Goal: Obtain resource: Download file/media

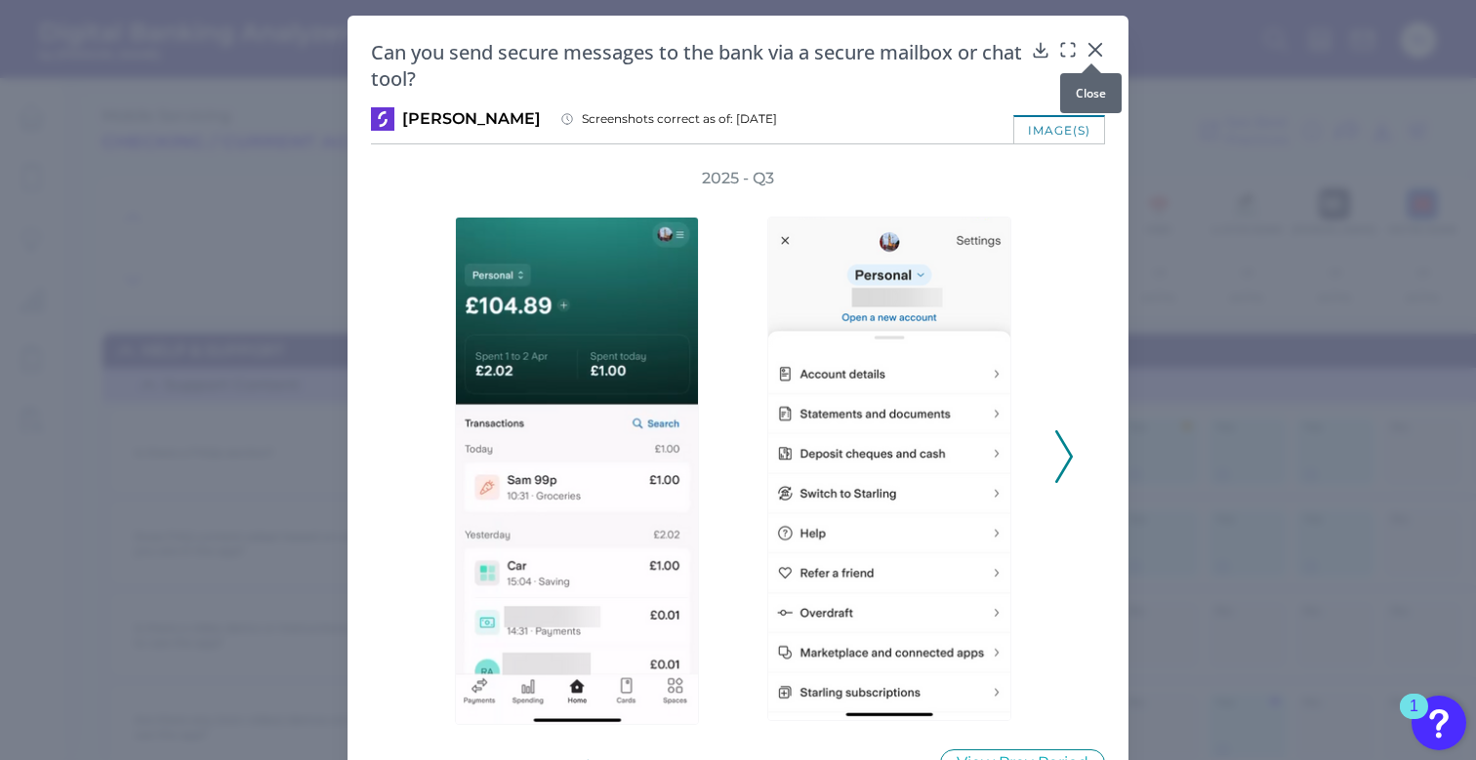
click at [1096, 50] on icon at bounding box center [1095, 50] width 20 height 20
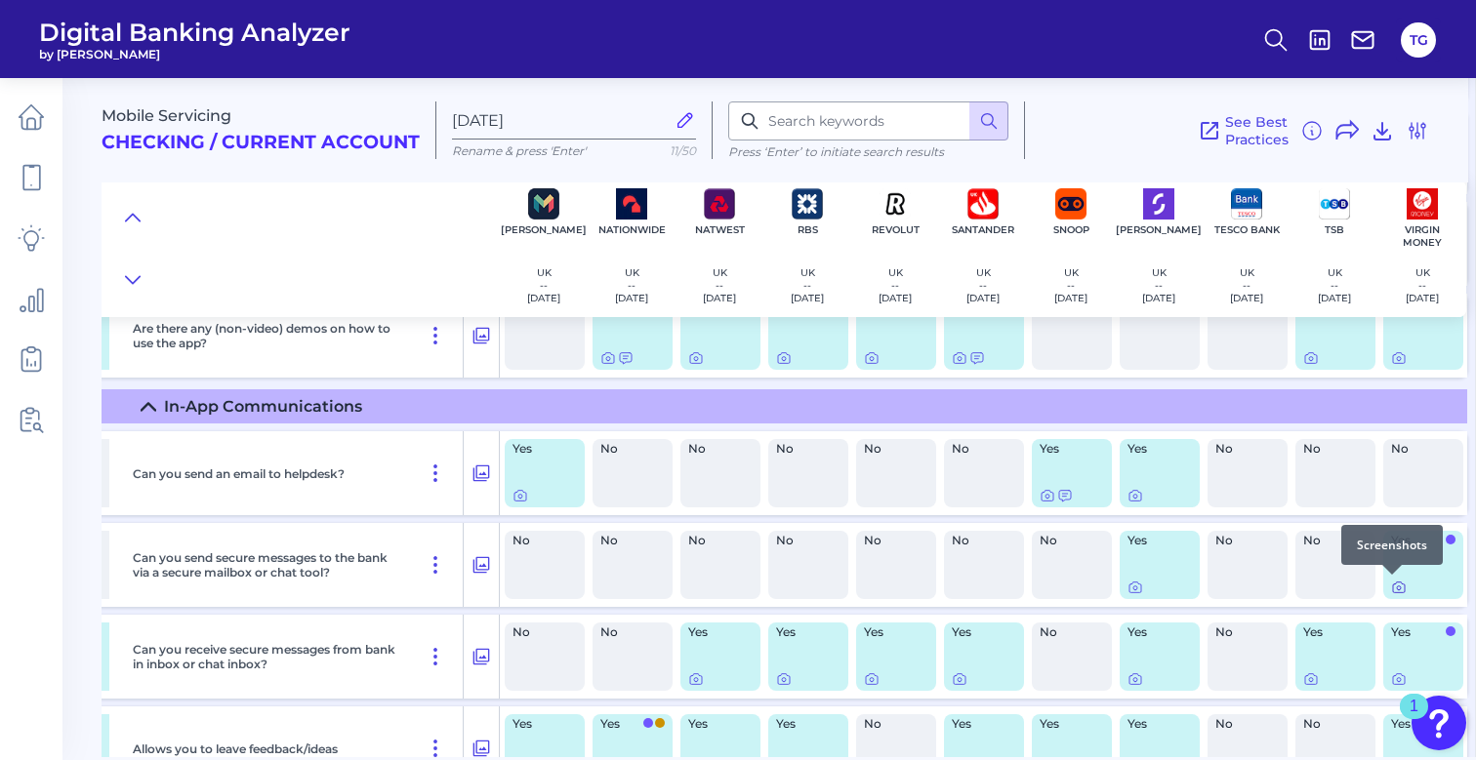
click at [1391, 591] on icon at bounding box center [1399, 588] width 16 height 16
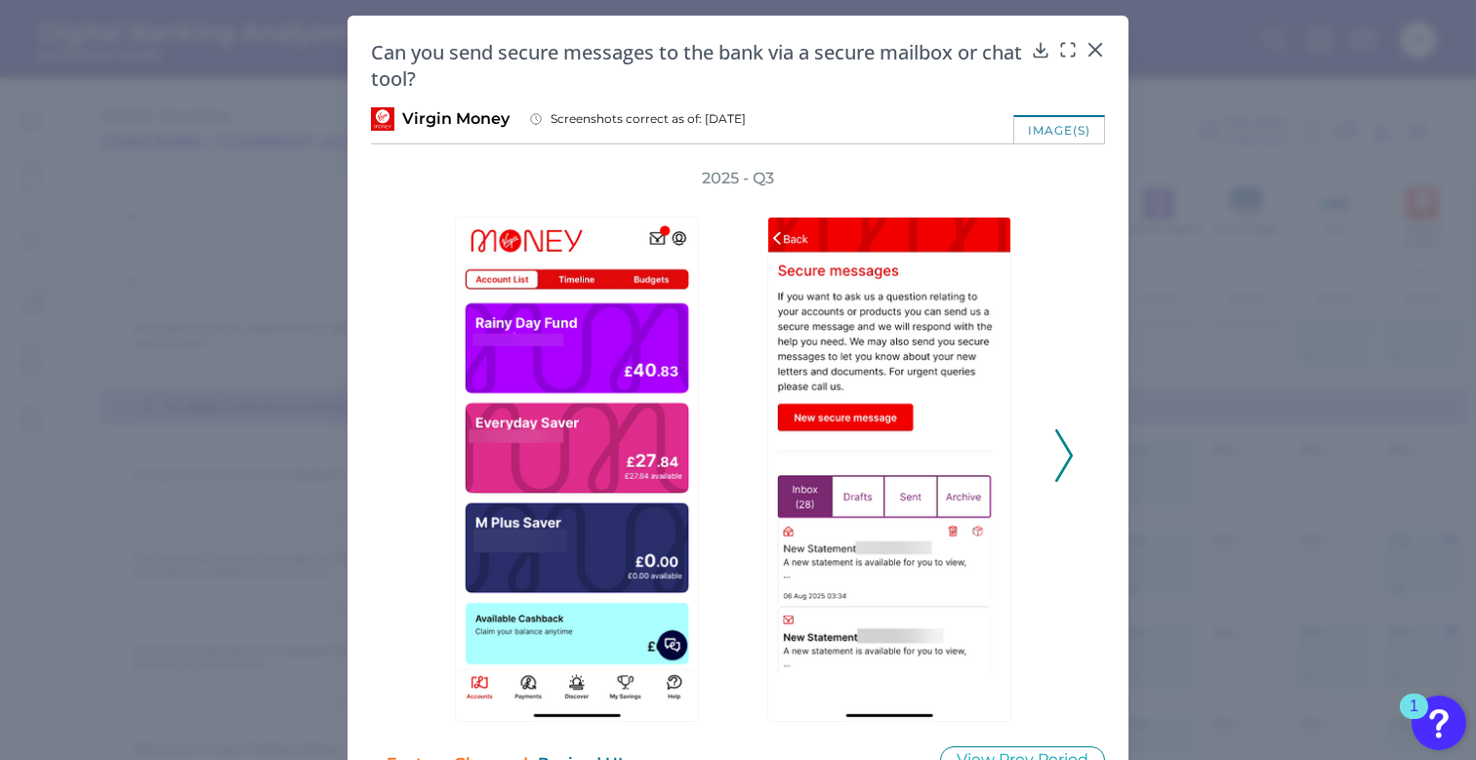
click at [1061, 464] on icon at bounding box center [1064, 455] width 18 height 53
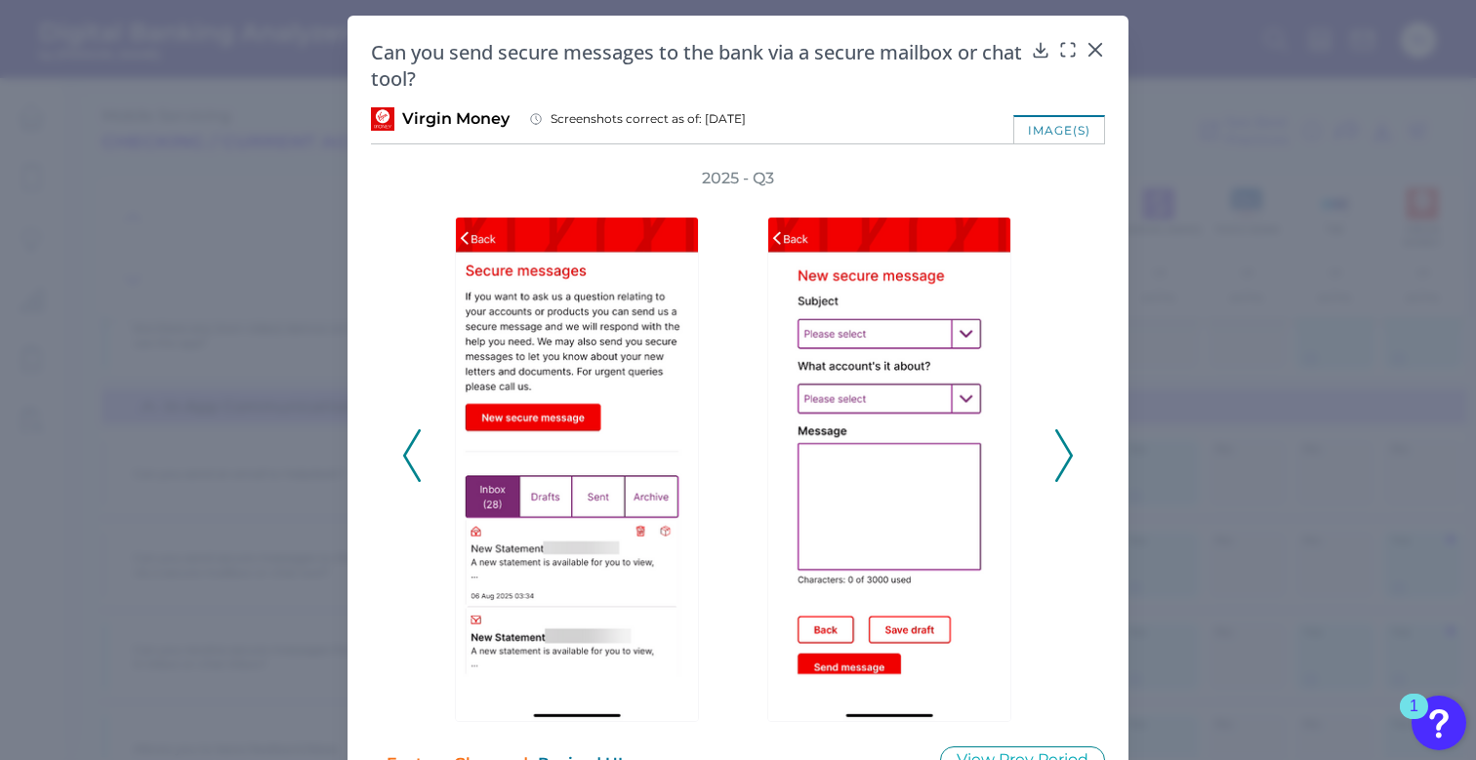
click at [1061, 464] on icon at bounding box center [1064, 455] width 18 height 53
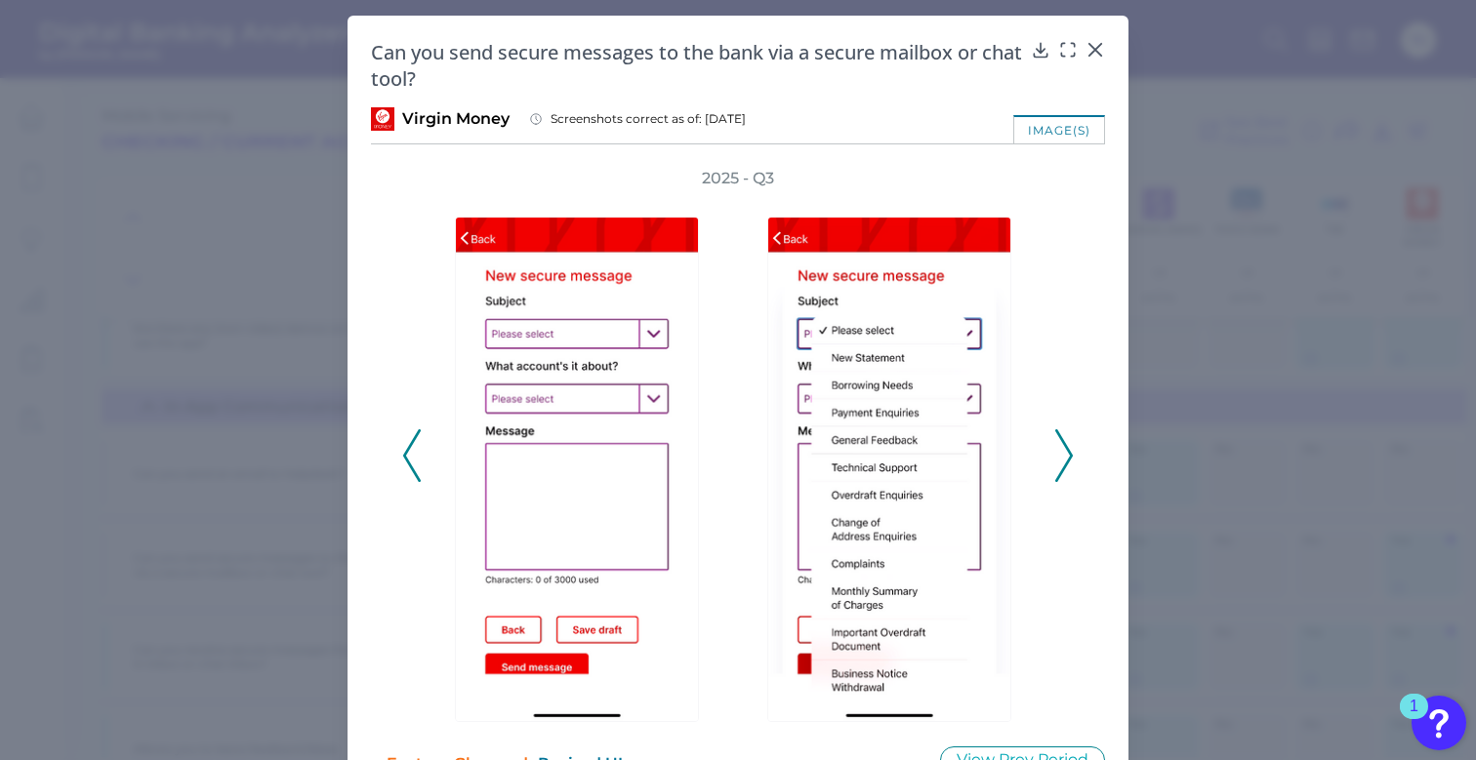
click at [1061, 464] on icon at bounding box center [1064, 455] width 18 height 53
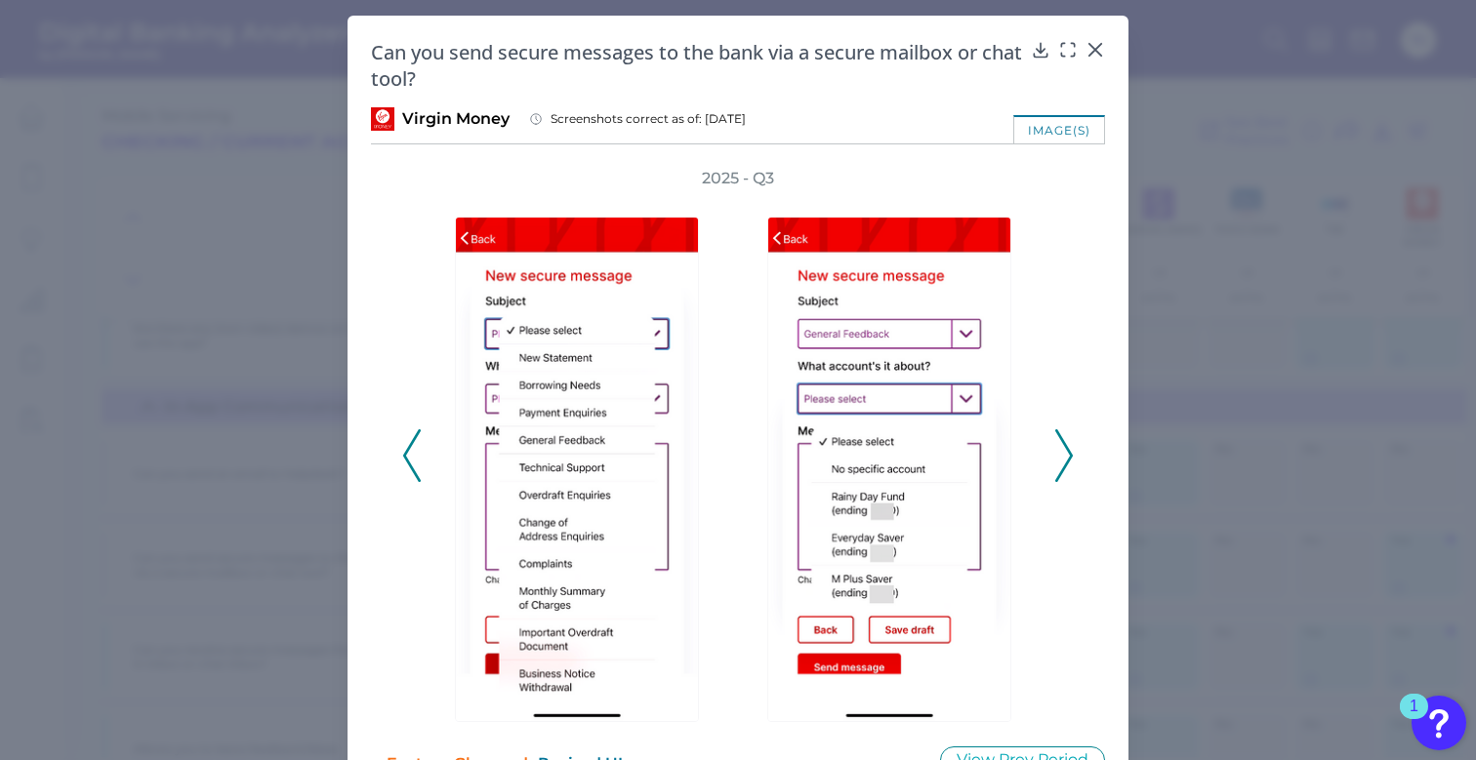
click at [1061, 464] on icon at bounding box center [1064, 455] width 18 height 53
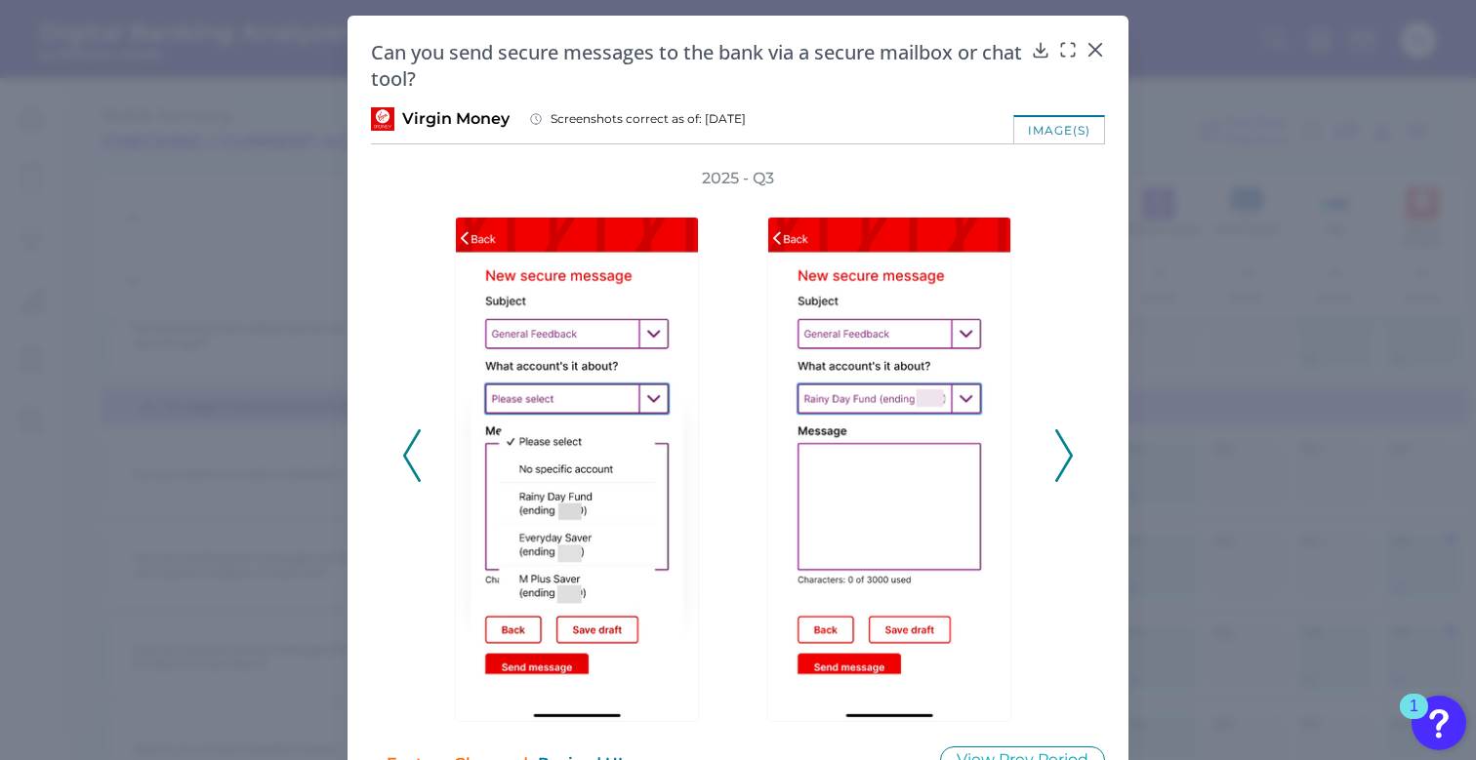
click at [1061, 464] on icon at bounding box center [1064, 455] width 18 height 53
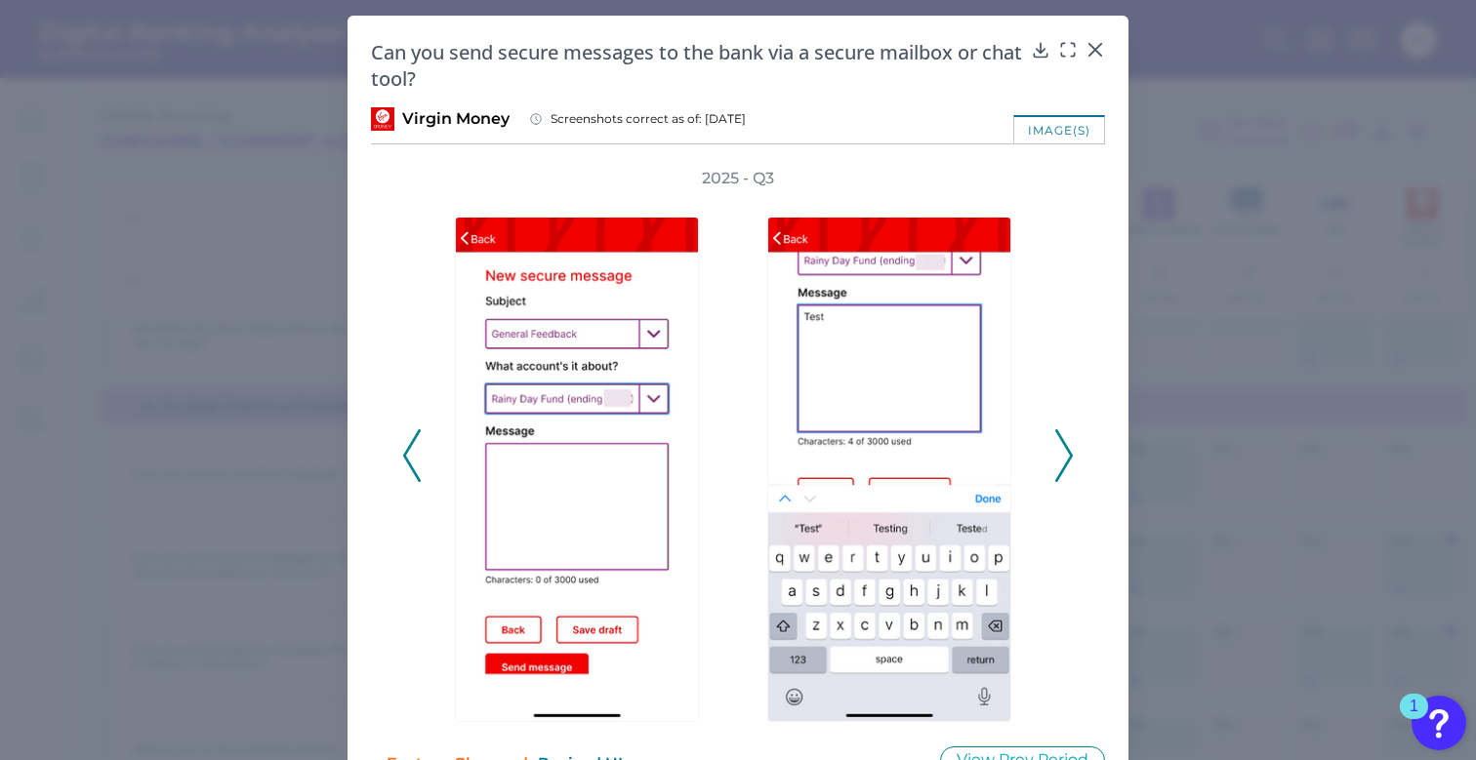
click at [1061, 464] on icon at bounding box center [1064, 455] width 18 height 53
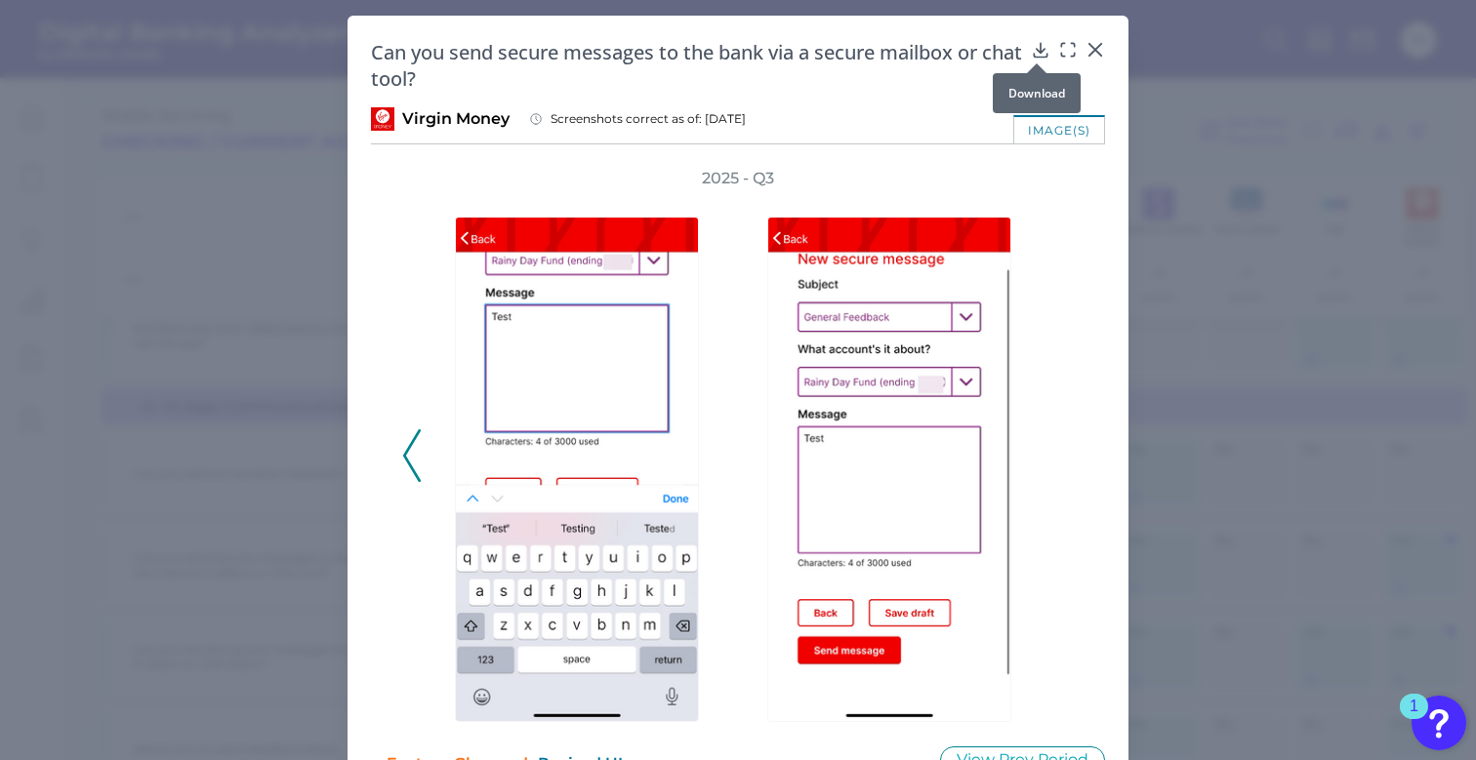
click at [1038, 48] on icon at bounding box center [1041, 50] width 20 height 20
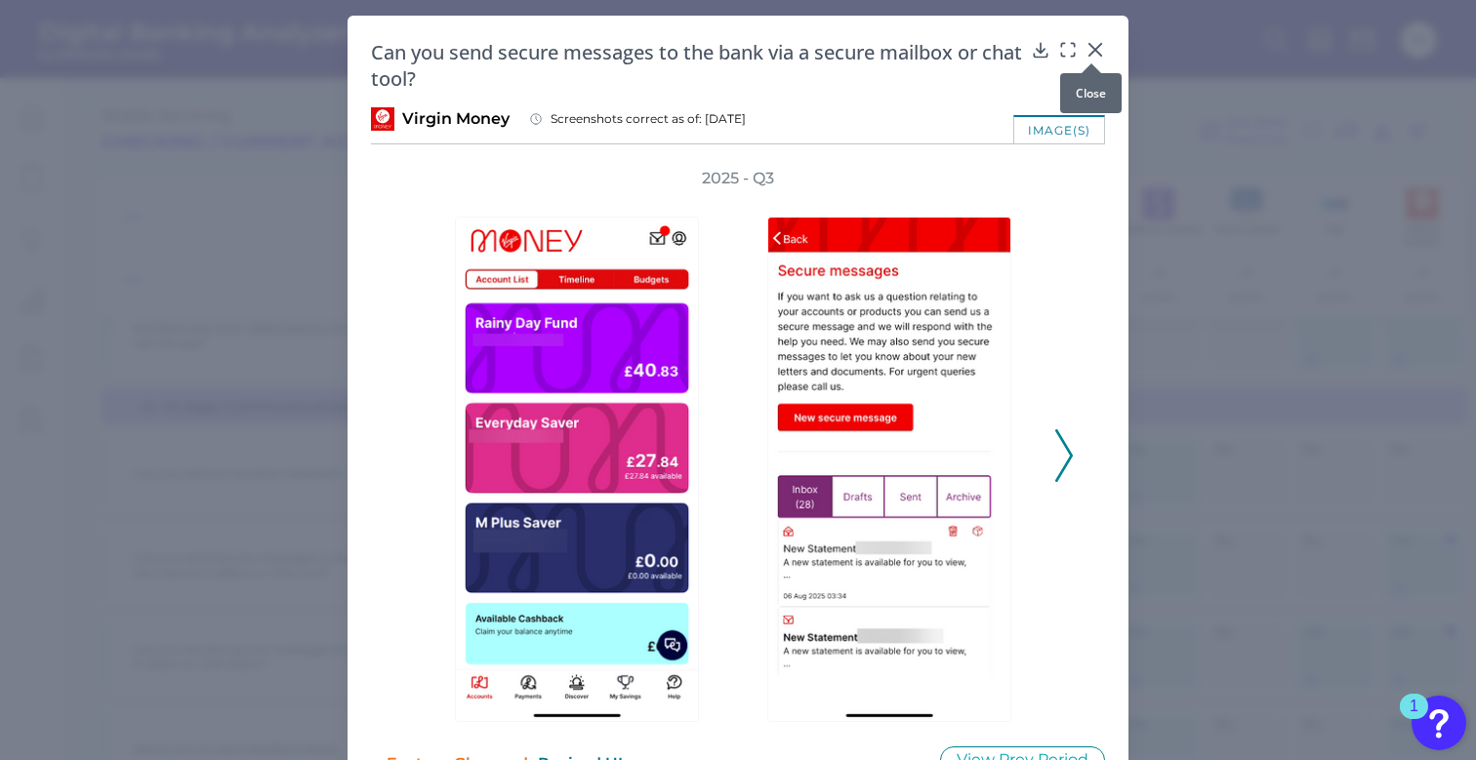
click at [1096, 49] on icon at bounding box center [1095, 50] width 20 height 20
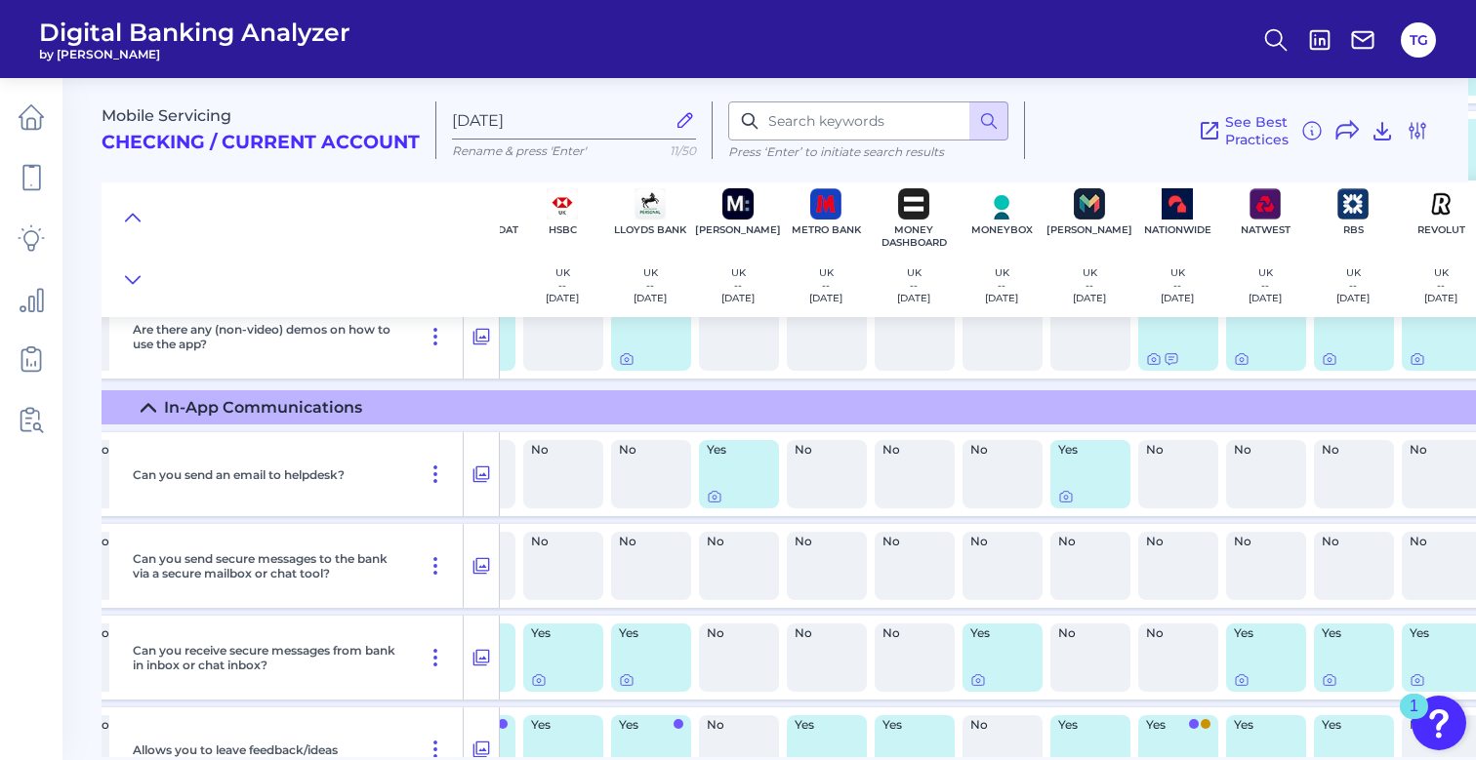
scroll to position [390, 601]
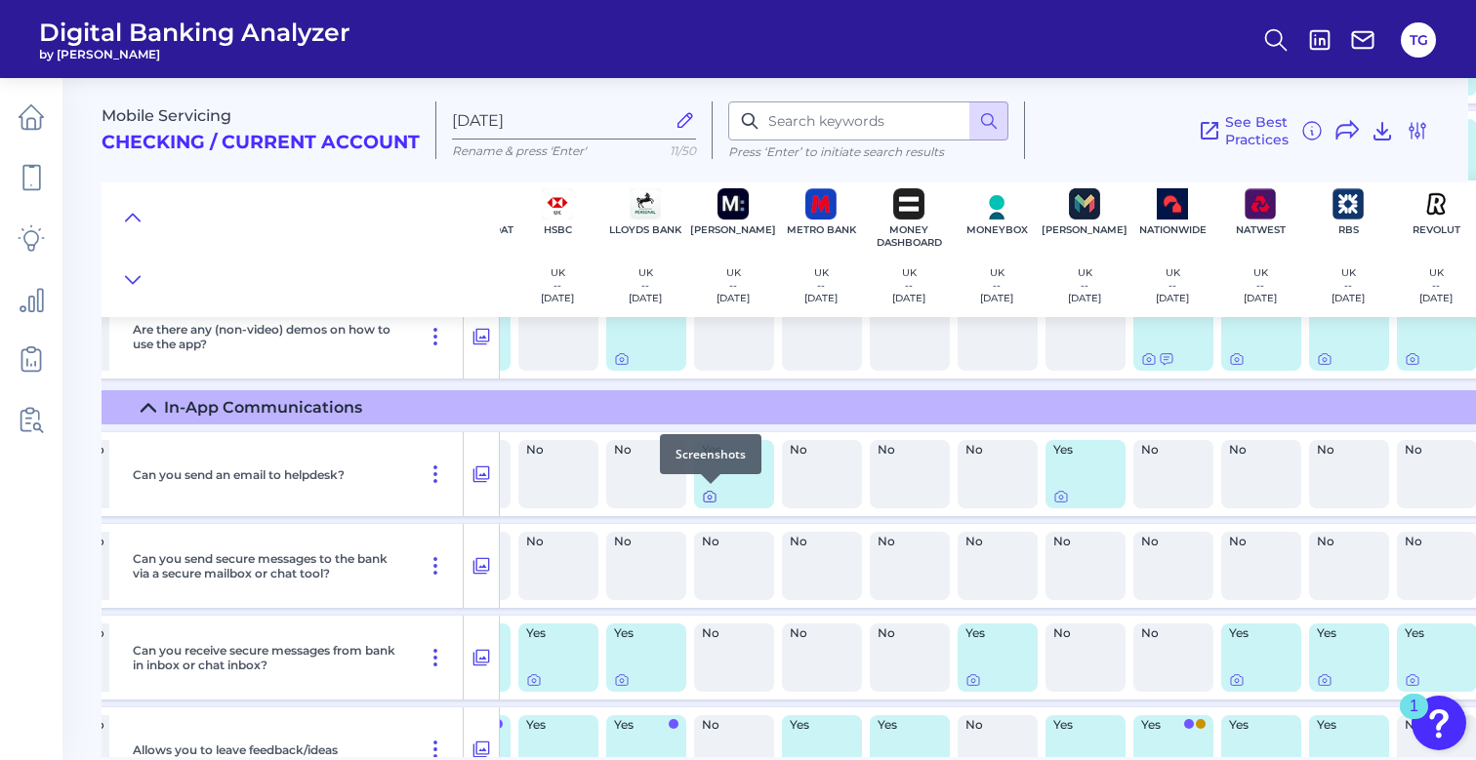
click at [712, 496] on icon at bounding box center [710, 497] width 16 height 16
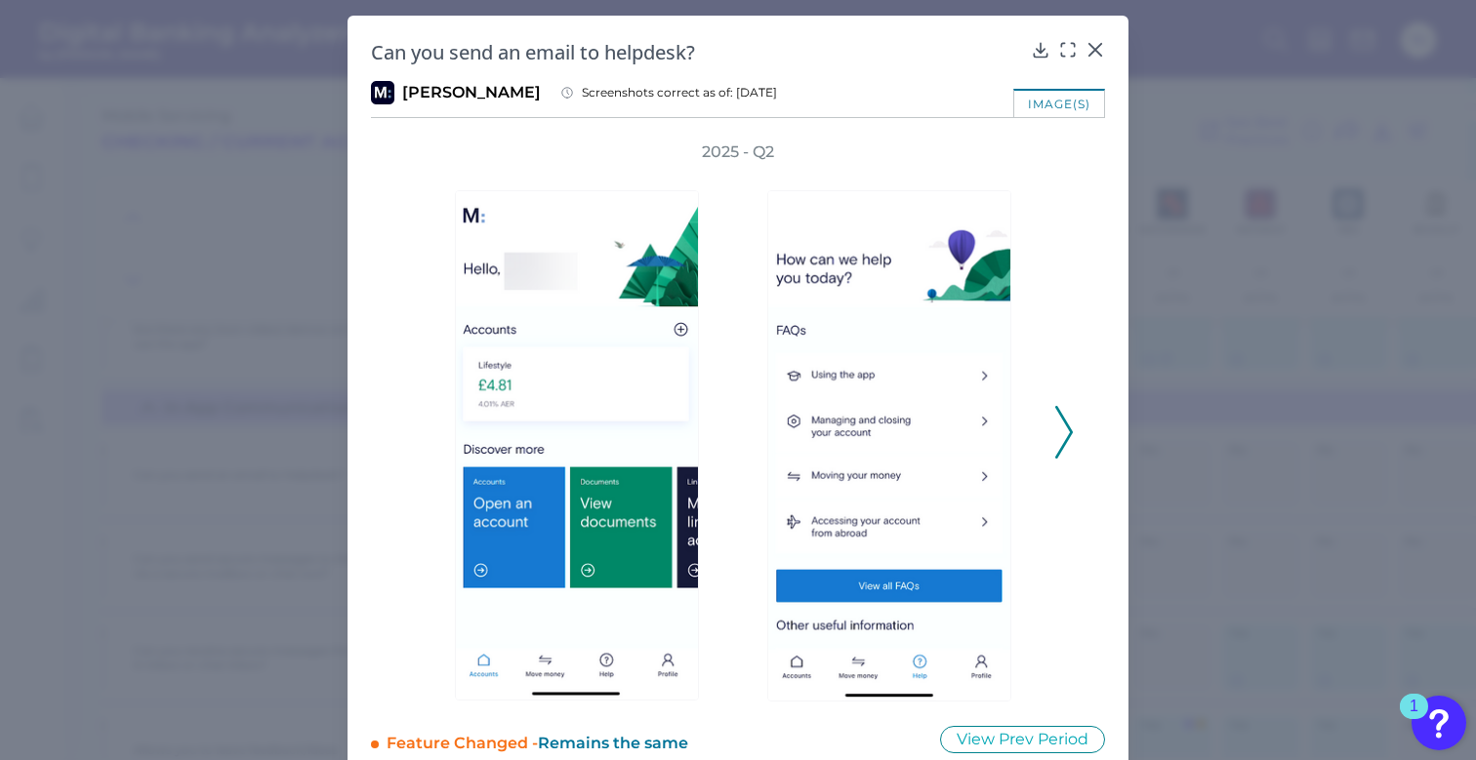
click at [1068, 440] on icon at bounding box center [1064, 432] width 18 height 53
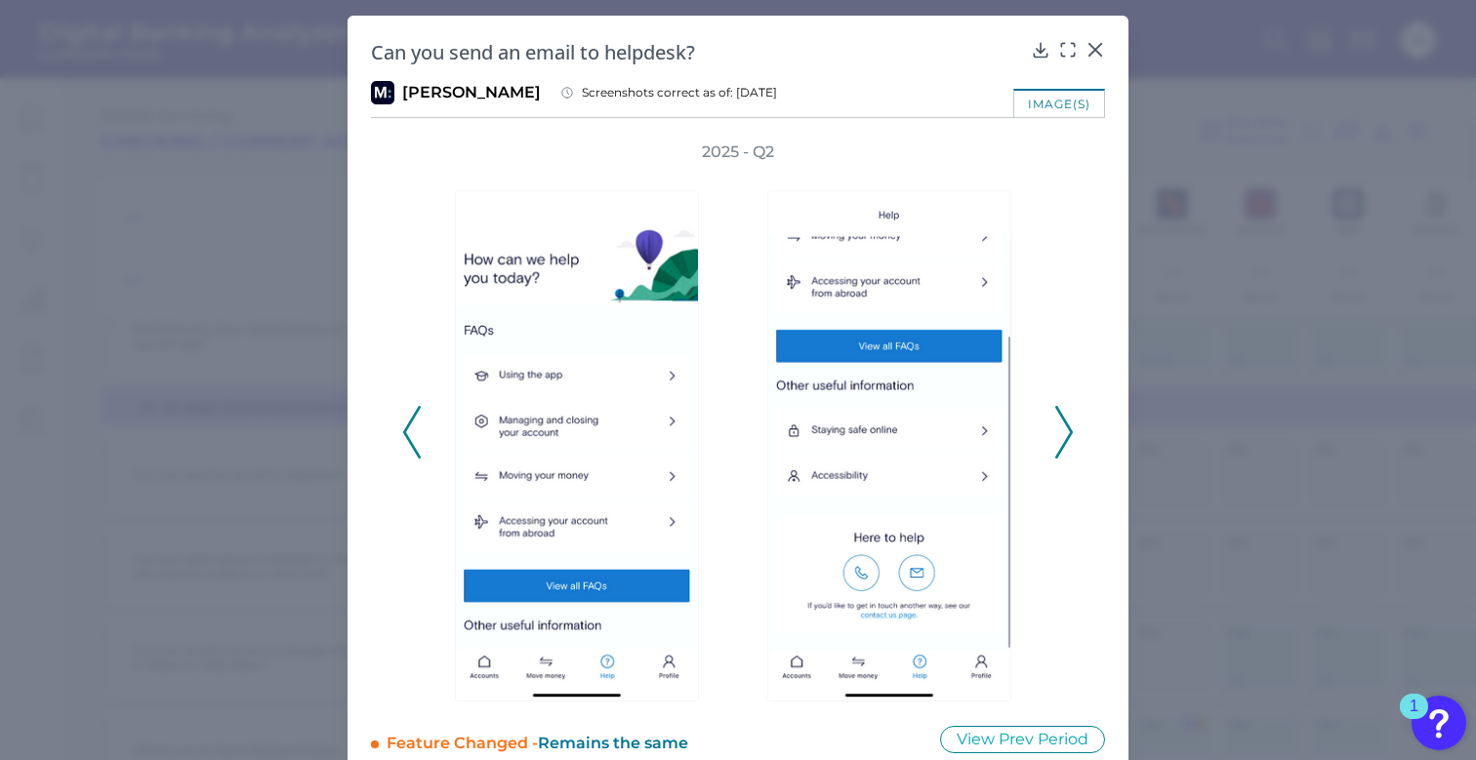
click at [1068, 441] on icon at bounding box center [1064, 432] width 18 height 53
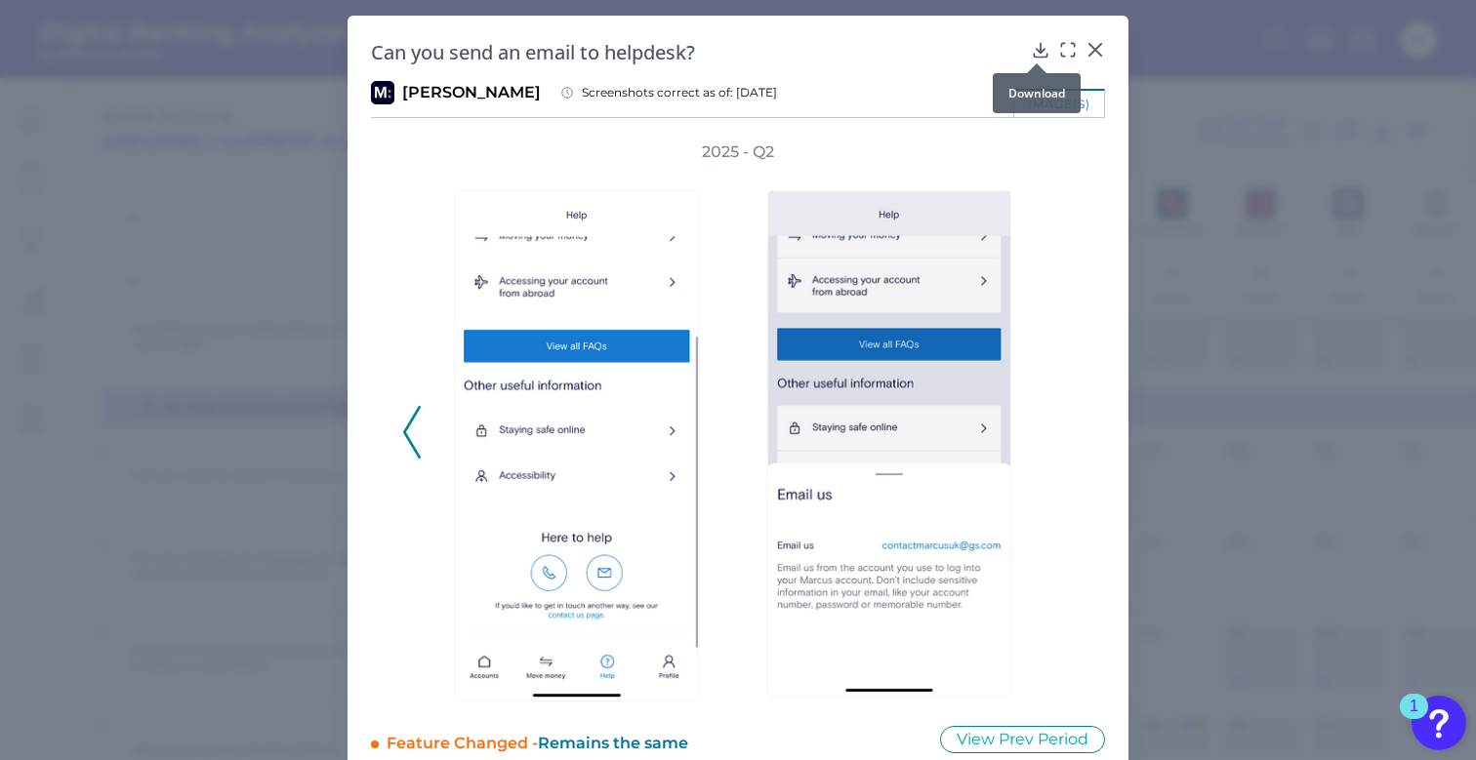
click at [1035, 45] on icon at bounding box center [1041, 50] width 20 height 20
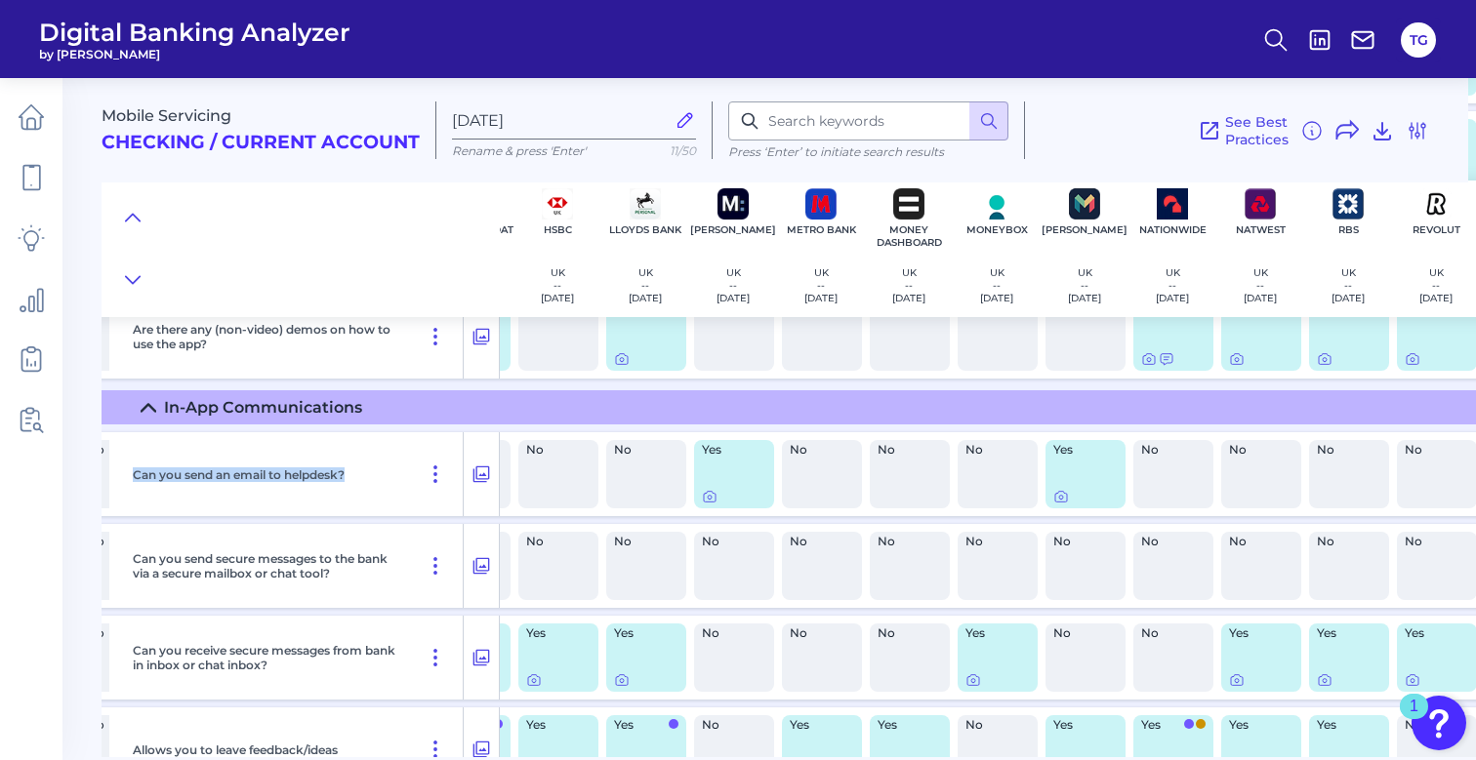
drag, startPoint x: 348, startPoint y: 472, endPoint x: 127, endPoint y: 471, distance: 221.6
click at [127, 471] on div "Can you send an email to helpdesk?" at bounding box center [294, 474] width 339 height 84
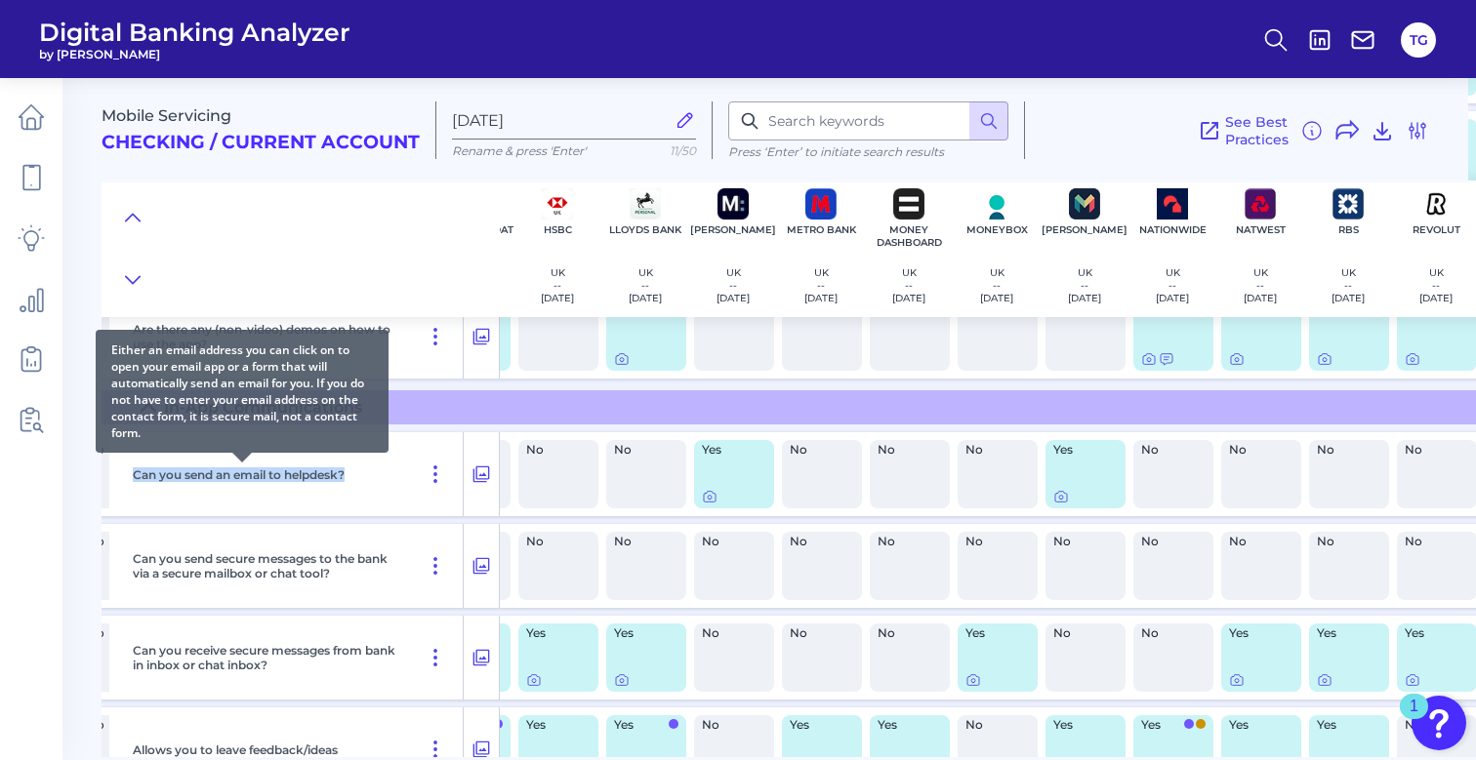
copy p "Can you send an email to helpdesk?"
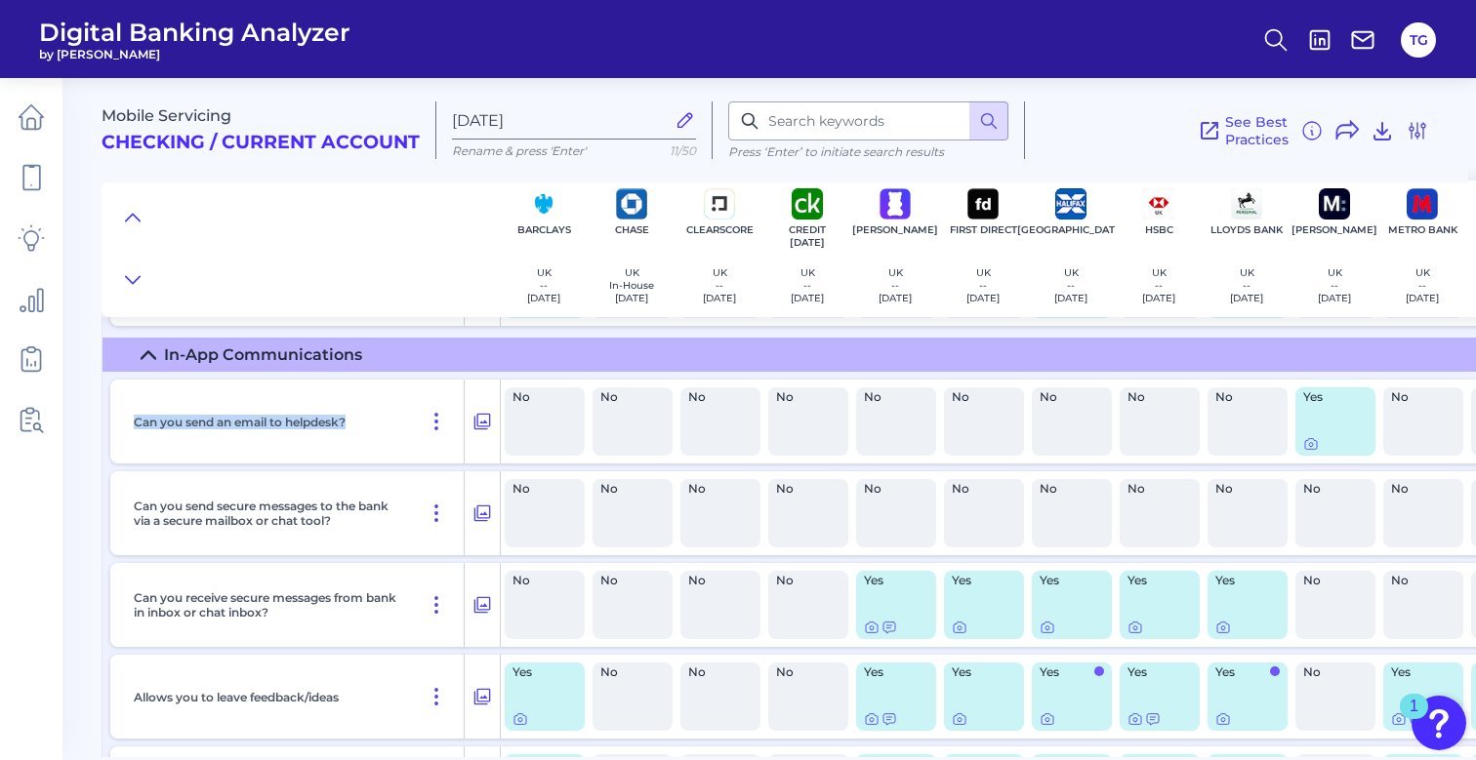
scroll to position [443, 0]
click at [374, 429] on div "Can you send an email to helpdesk?" at bounding box center [295, 422] width 339 height 84
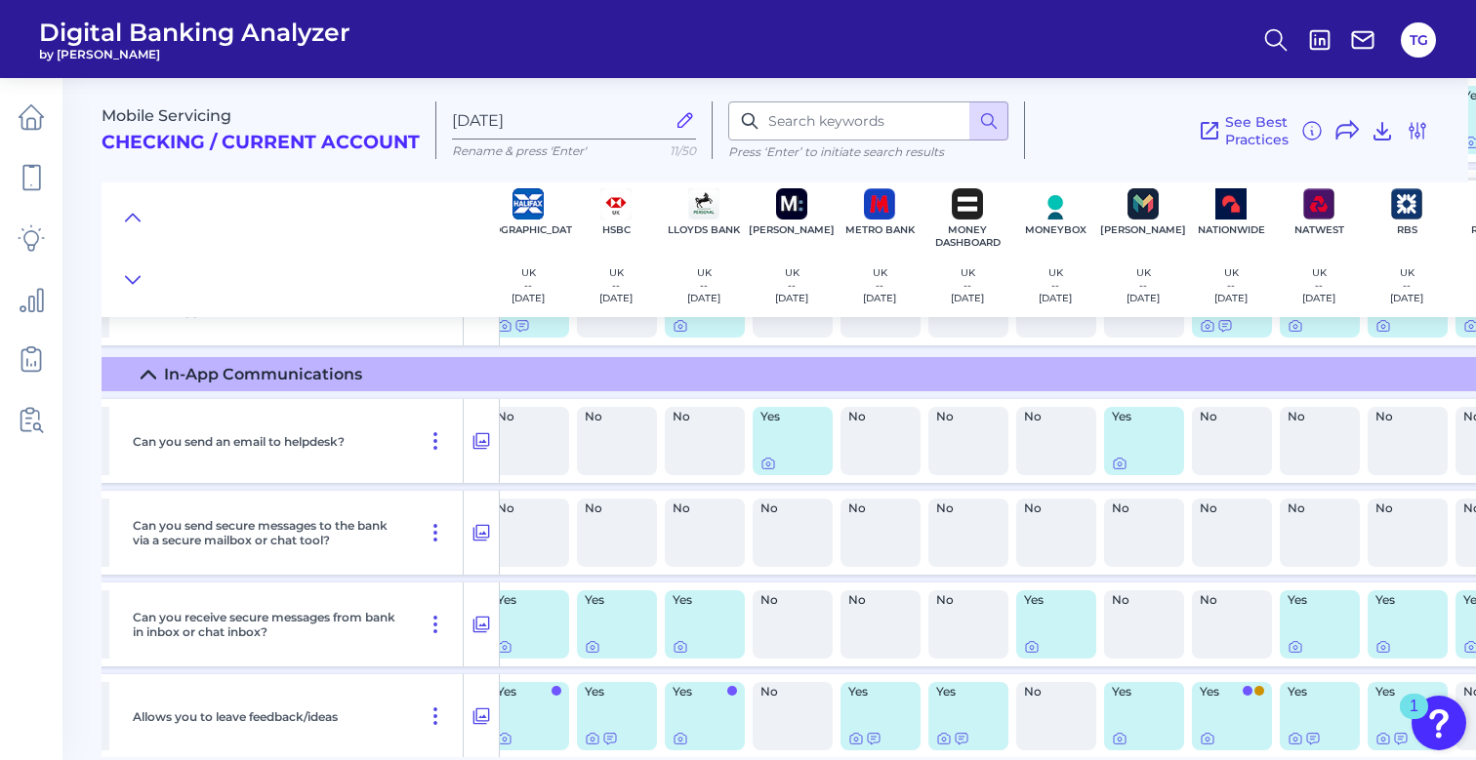
scroll to position [424, 550]
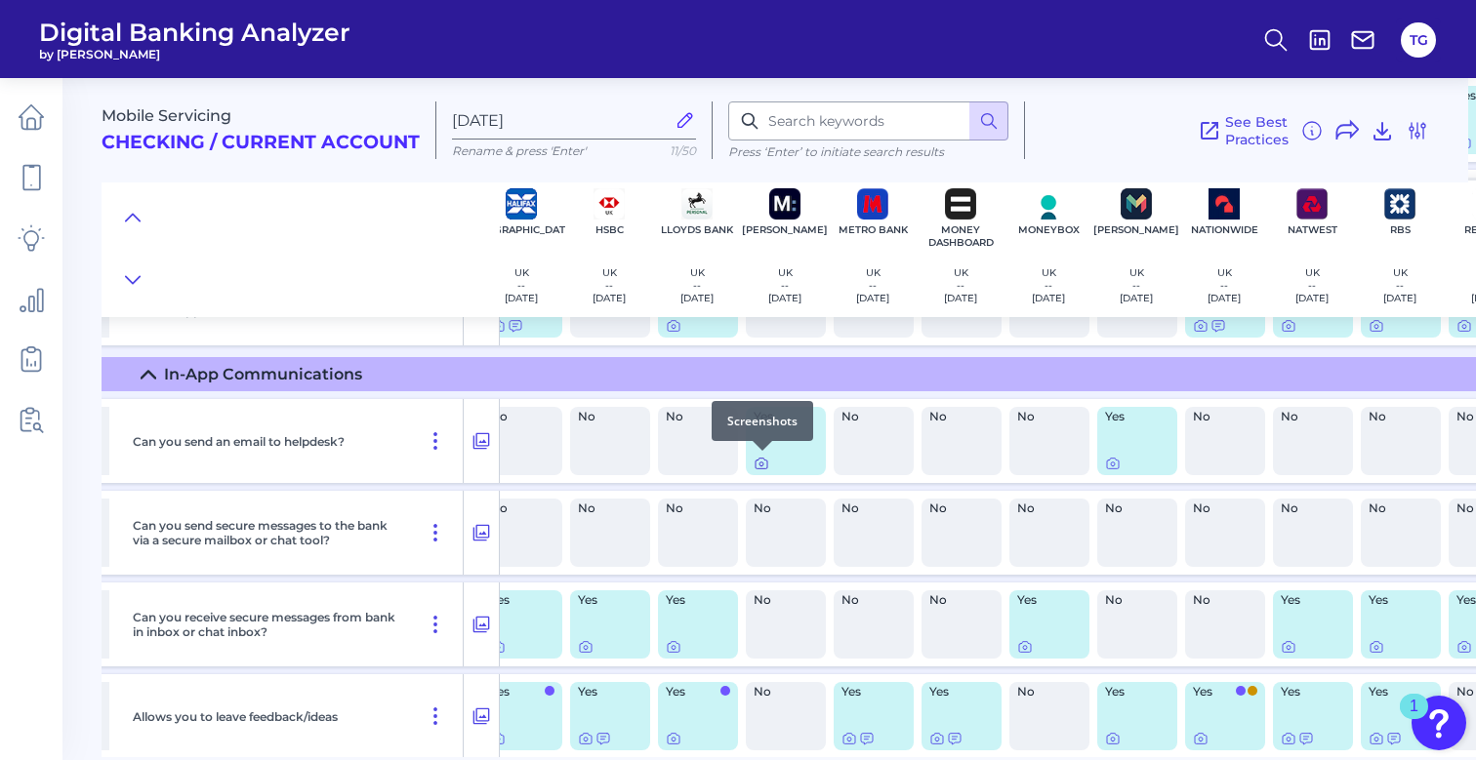
click at [765, 462] on icon at bounding box center [762, 464] width 16 height 16
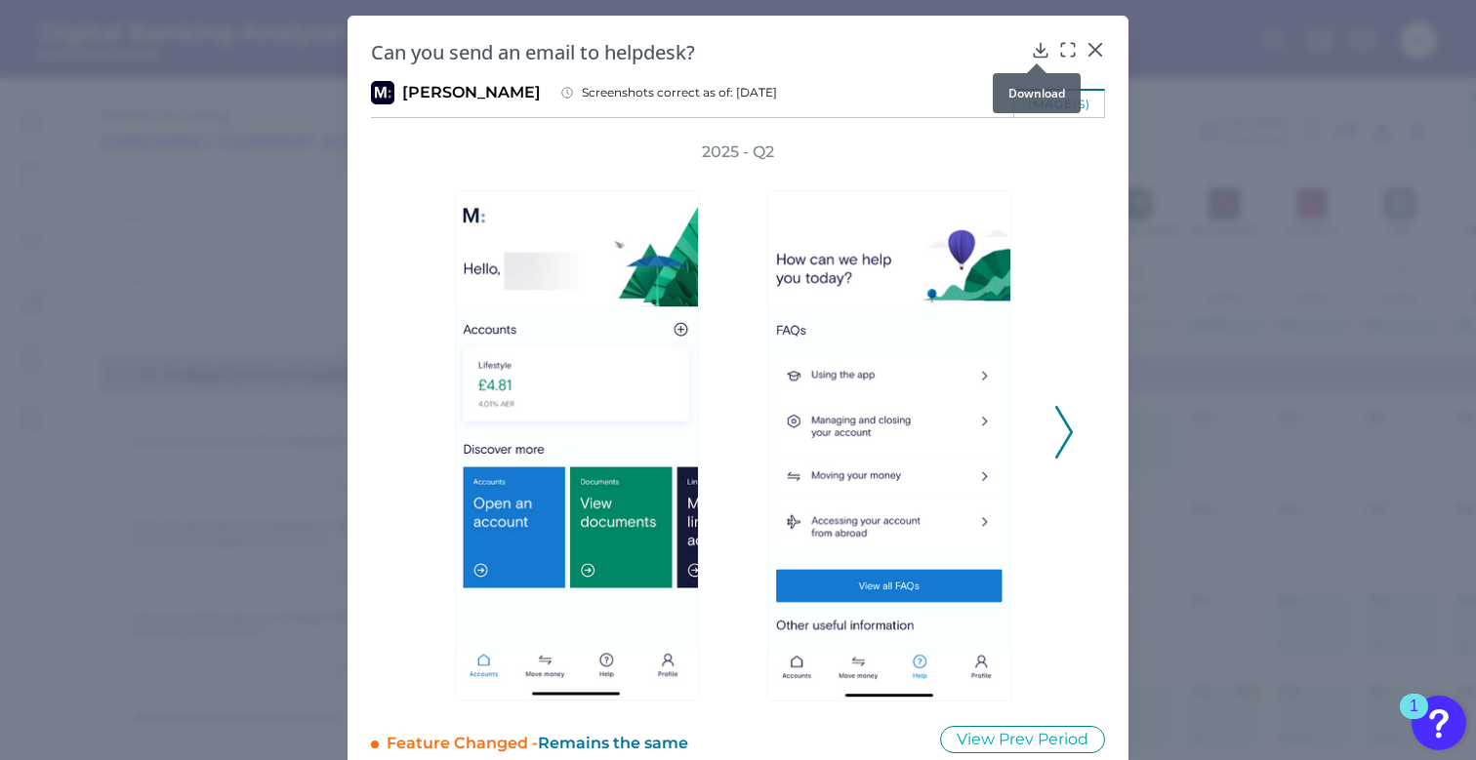
click at [1038, 48] on icon at bounding box center [1041, 50] width 20 height 20
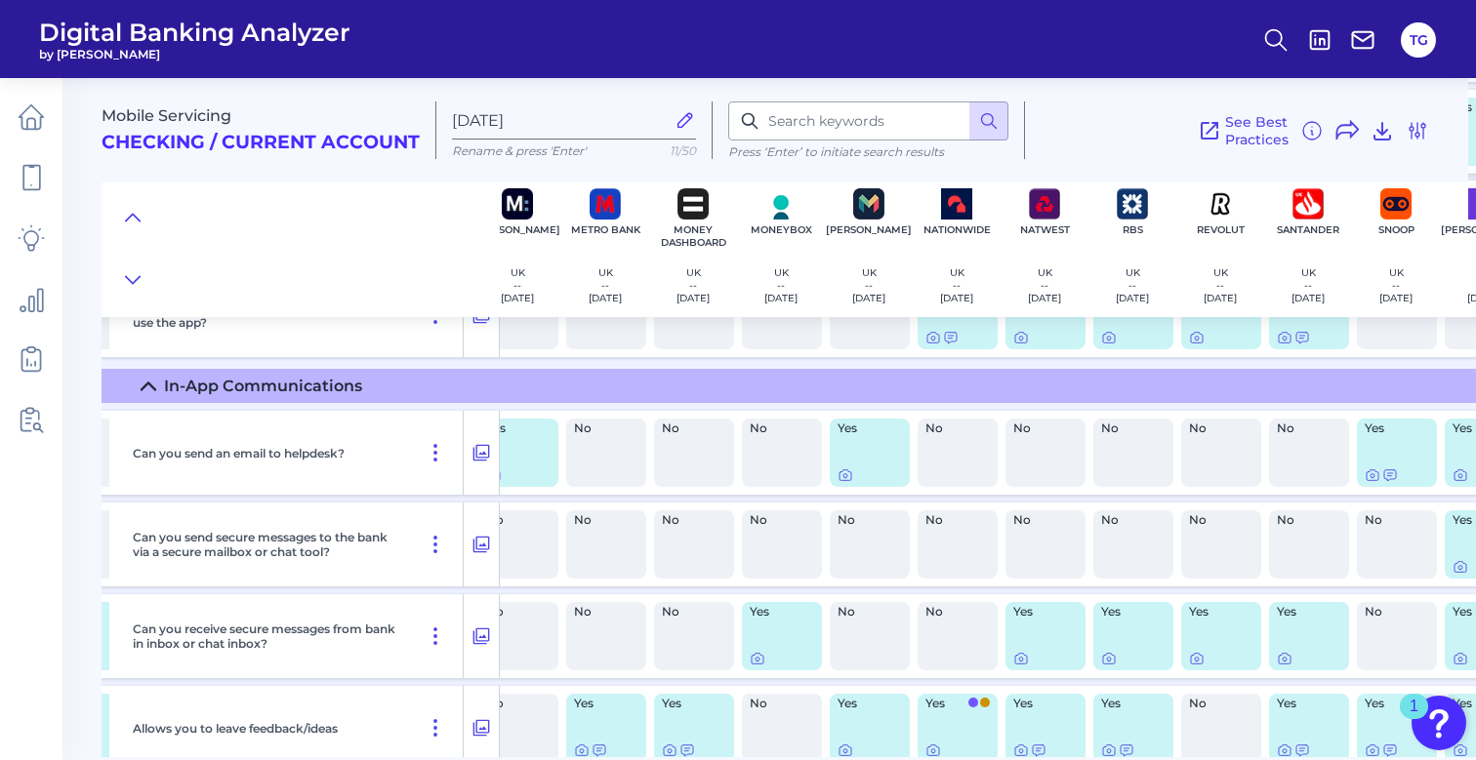
scroll to position [411, 820]
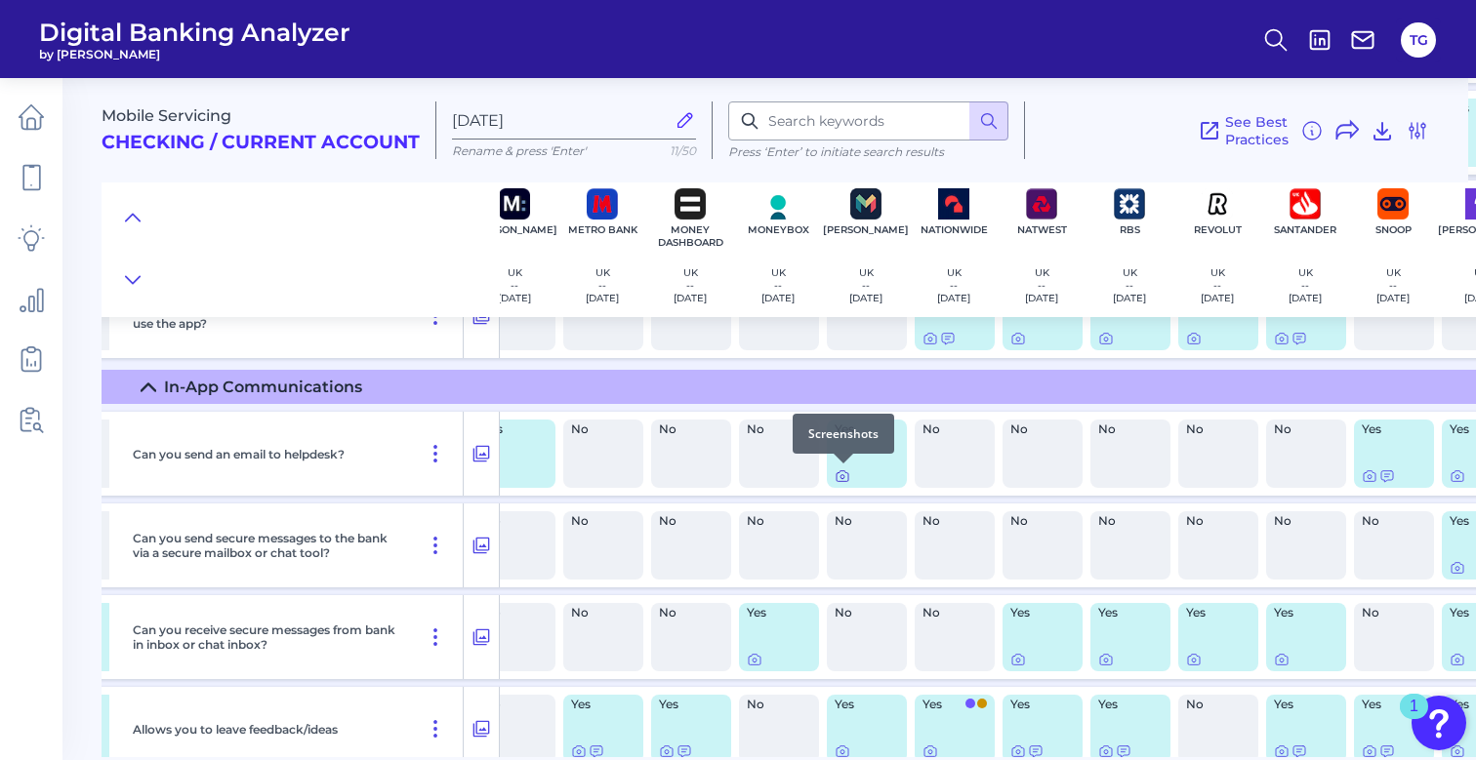
click at [838, 478] on icon at bounding box center [843, 477] width 16 height 16
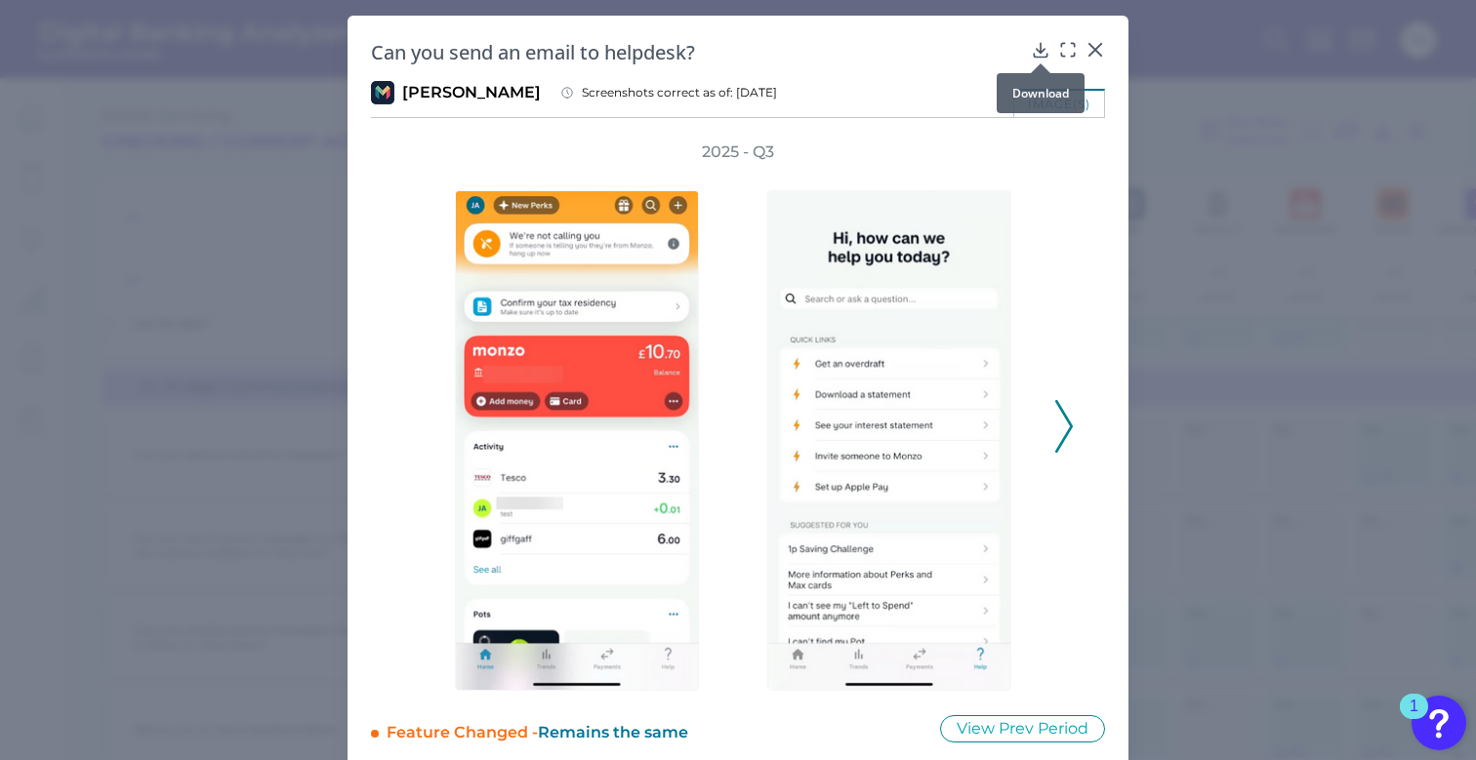
click at [1040, 46] on icon at bounding box center [1041, 50] width 20 height 20
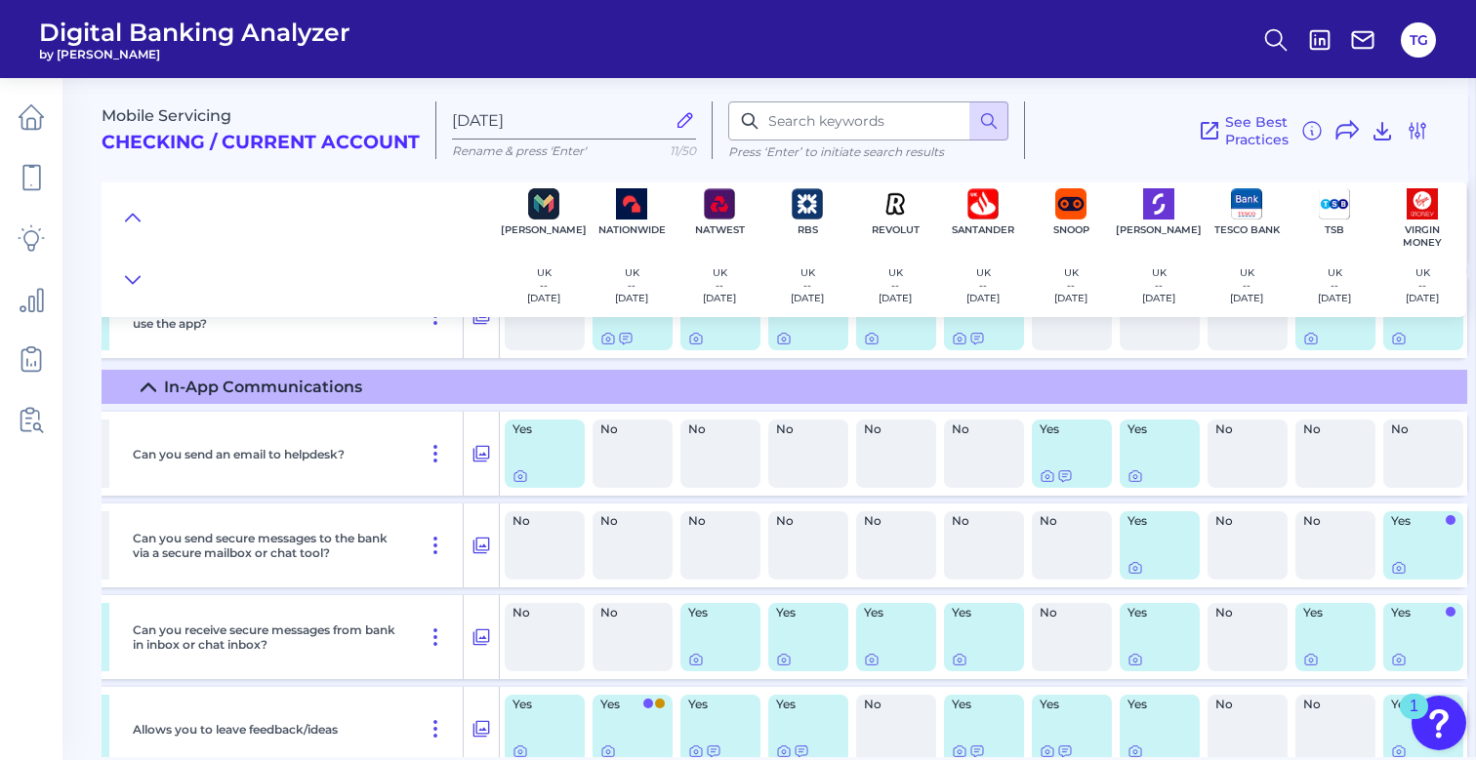
scroll to position [0, 0]
click at [1040, 474] on icon at bounding box center [1048, 477] width 16 height 16
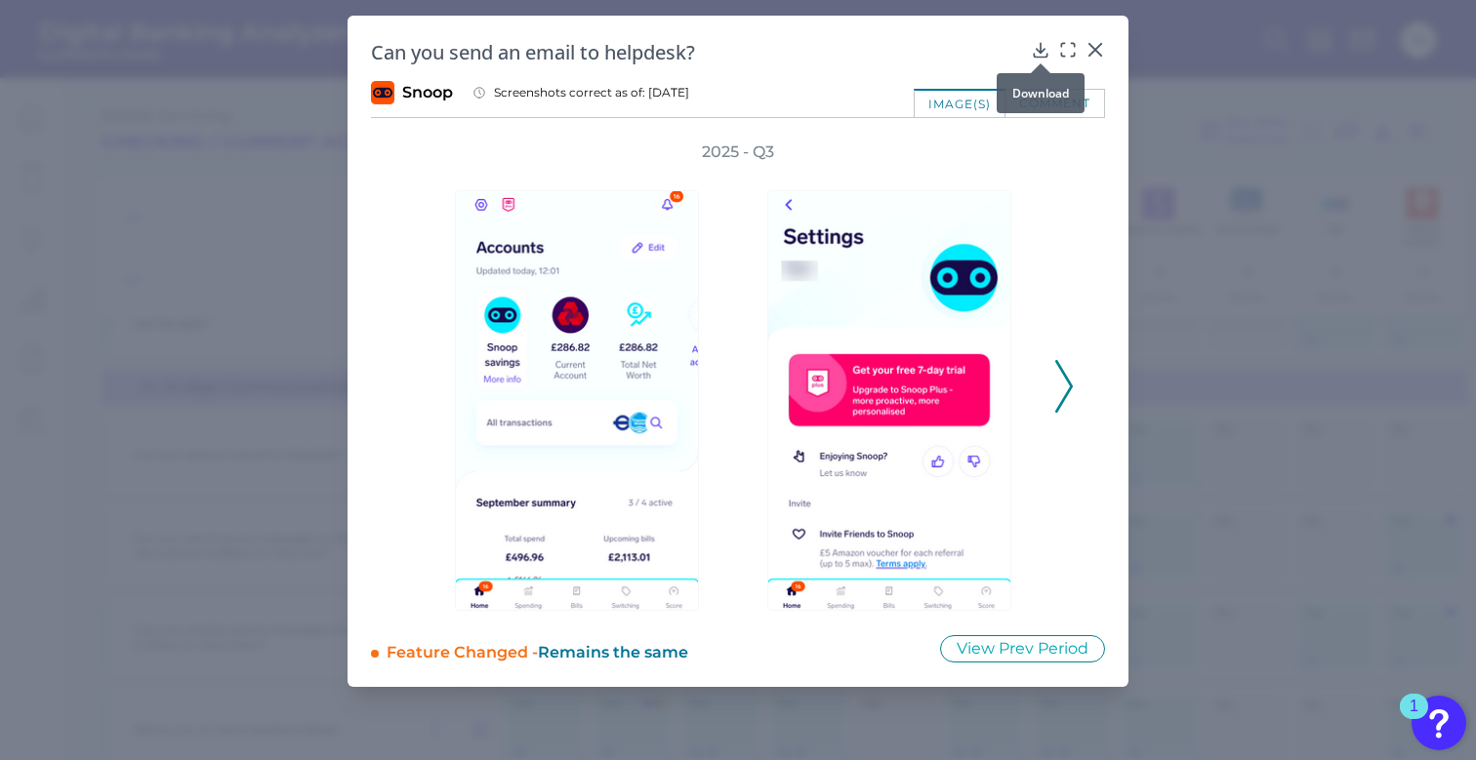
click at [1042, 52] on icon at bounding box center [1040, 50] width 13 height 14
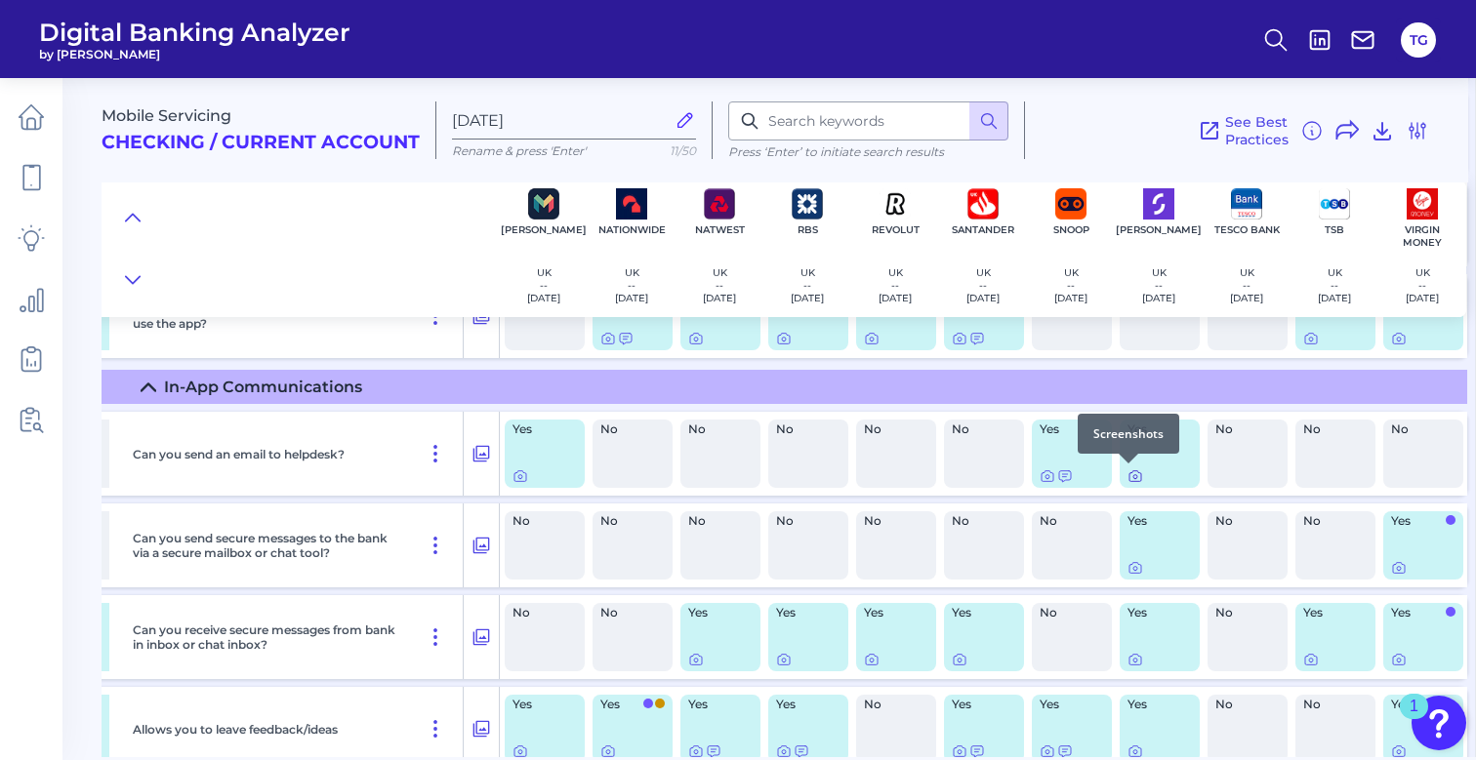
click at [1127, 476] on icon at bounding box center [1135, 477] width 16 height 16
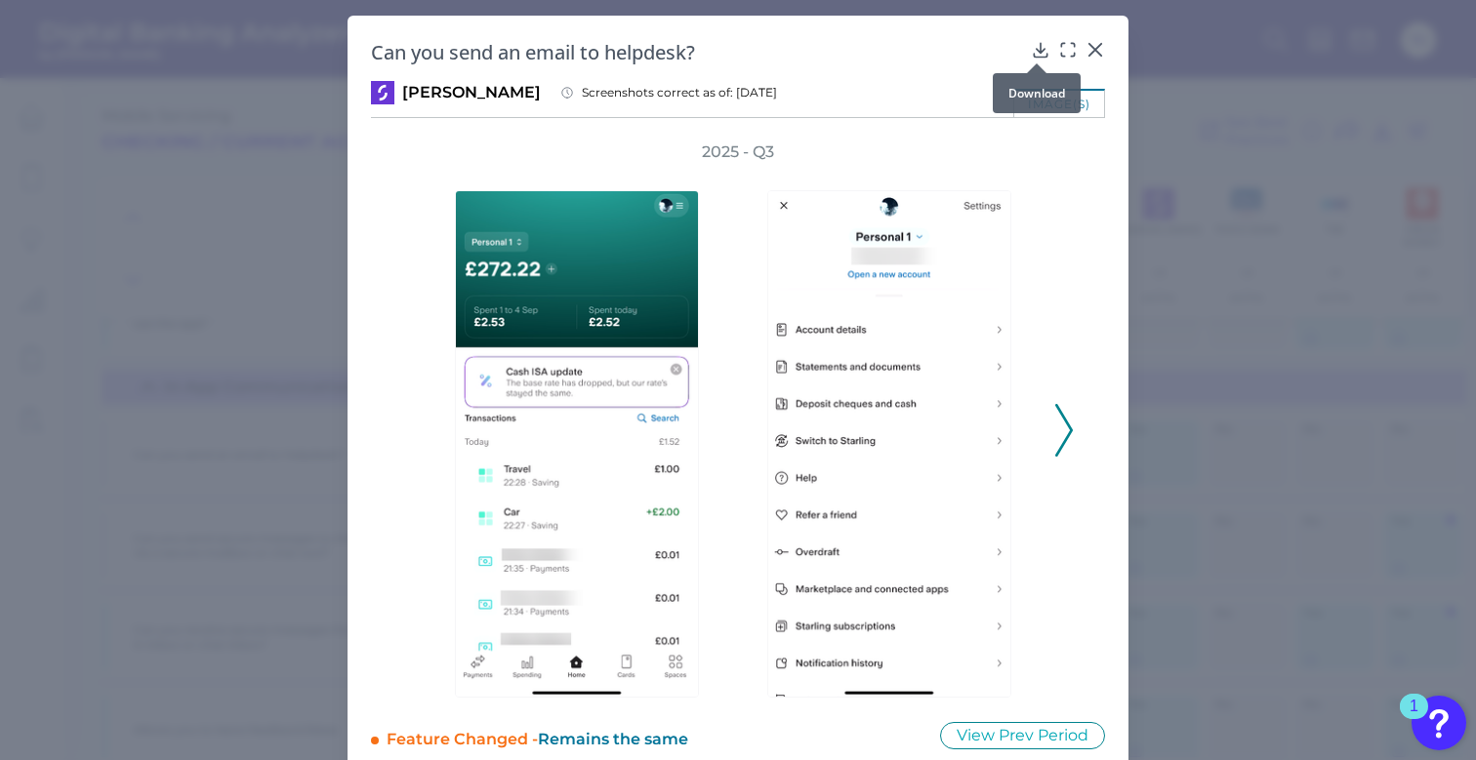
click at [1033, 52] on icon at bounding box center [1041, 50] width 20 height 20
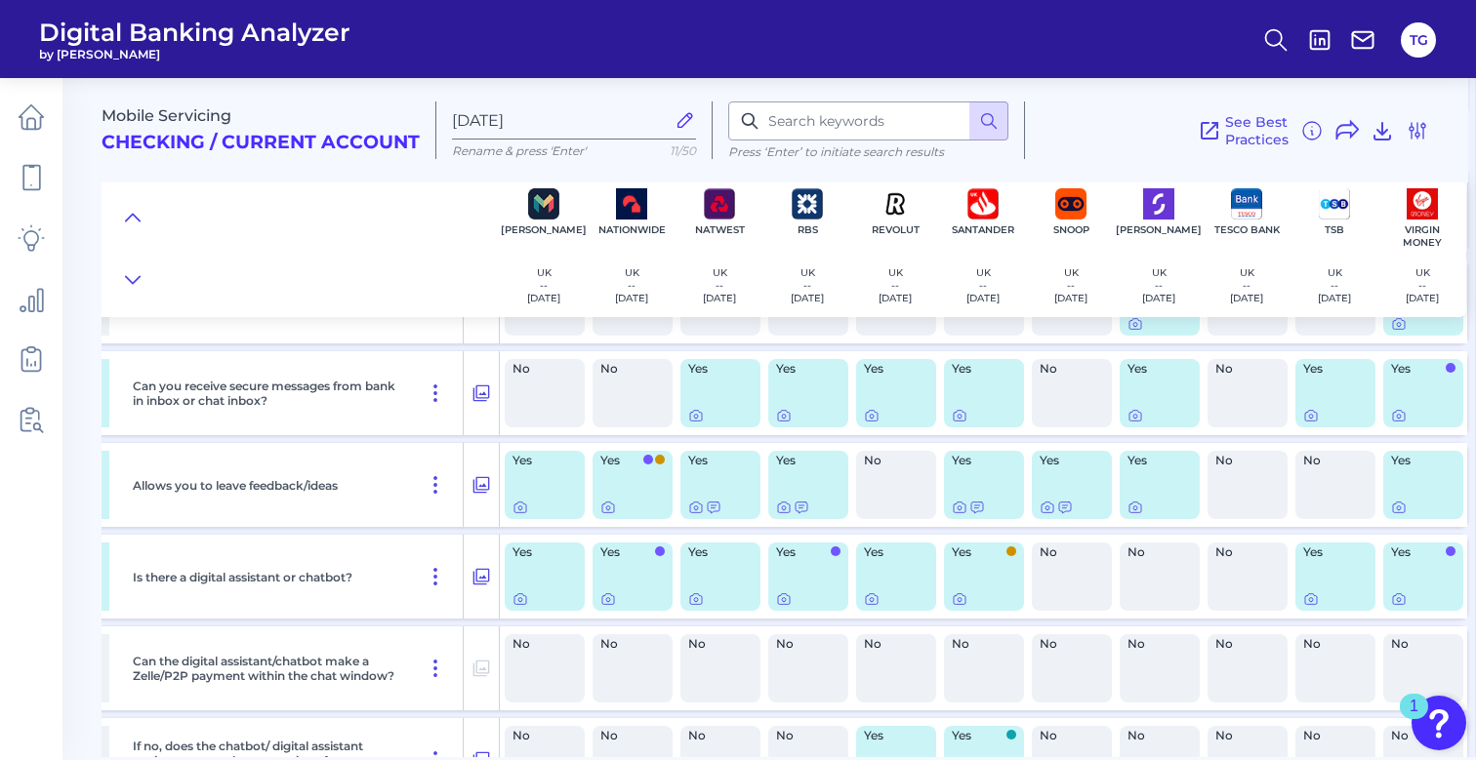
scroll to position [680, 1148]
